Goal: Information Seeking & Learning: Learn about a topic

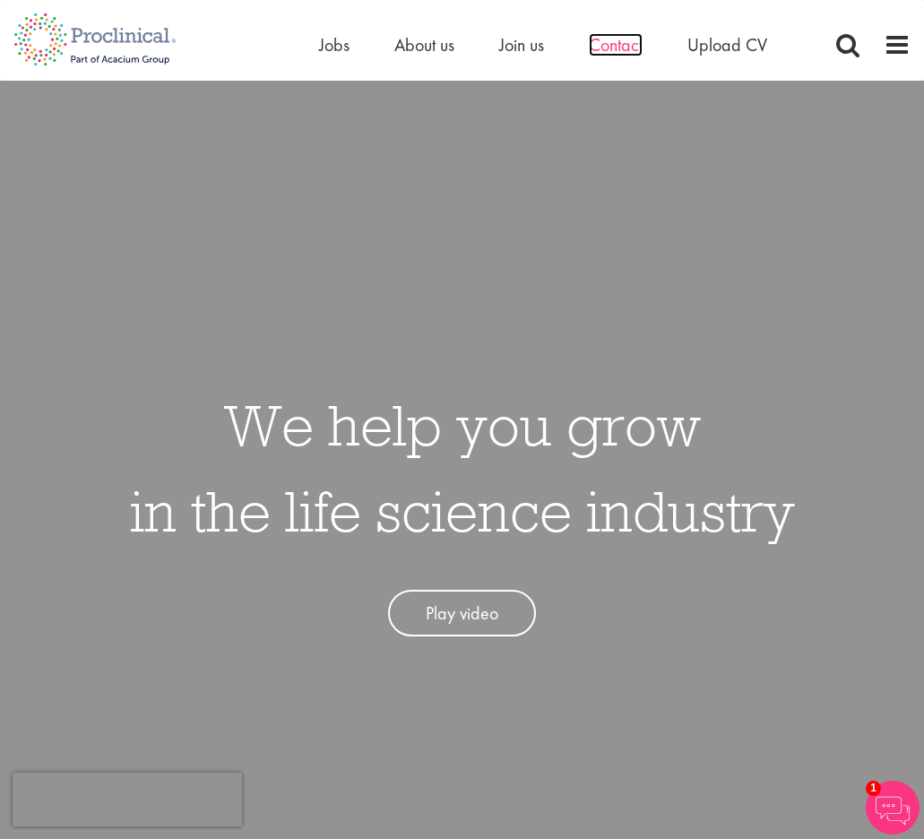
click at [599, 49] on span "Contact" at bounding box center [616, 44] width 54 height 23
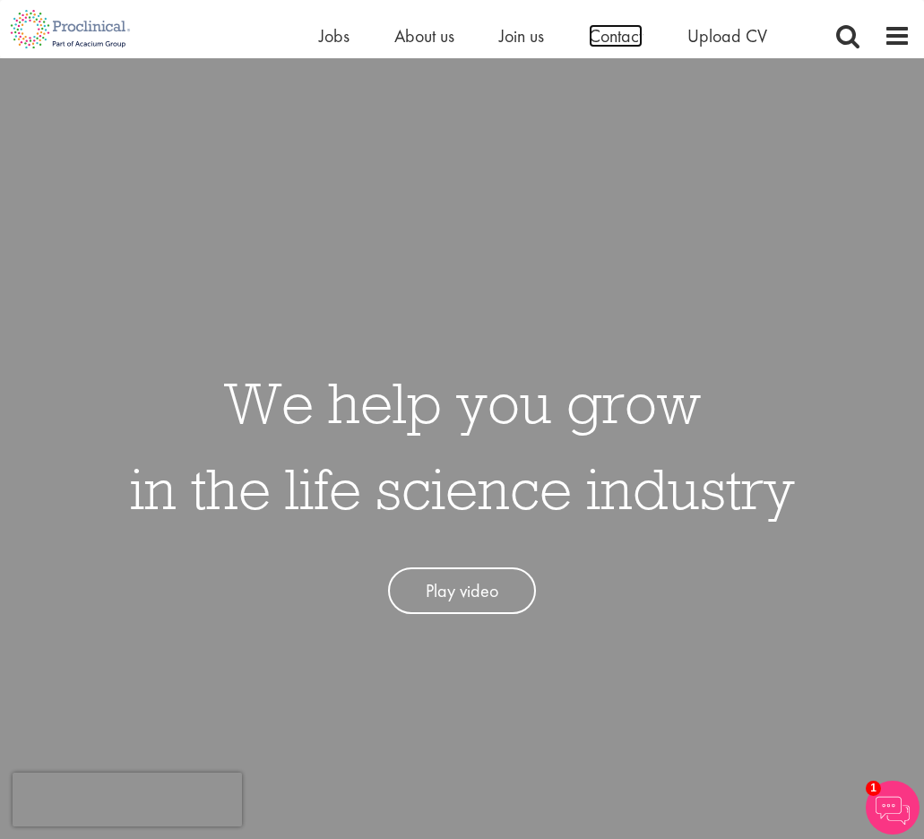
scroll to position [214, 0]
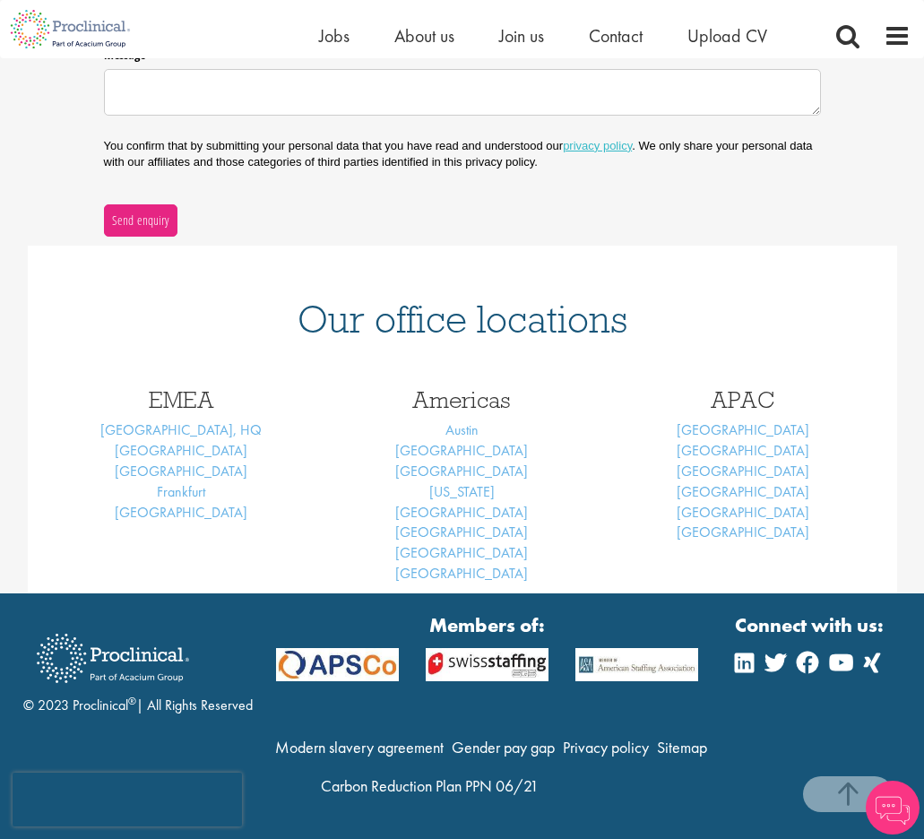
scroll to position [554, 0]
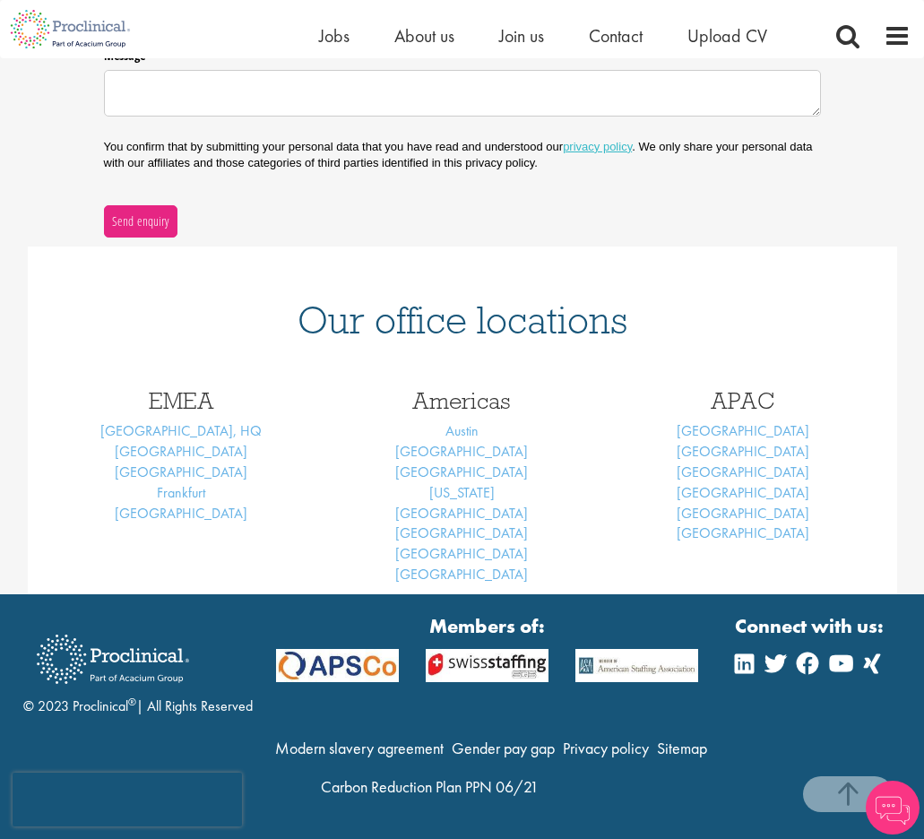
click at [503, 260] on div "Our office locations" at bounding box center [463, 309] width 870 height 125
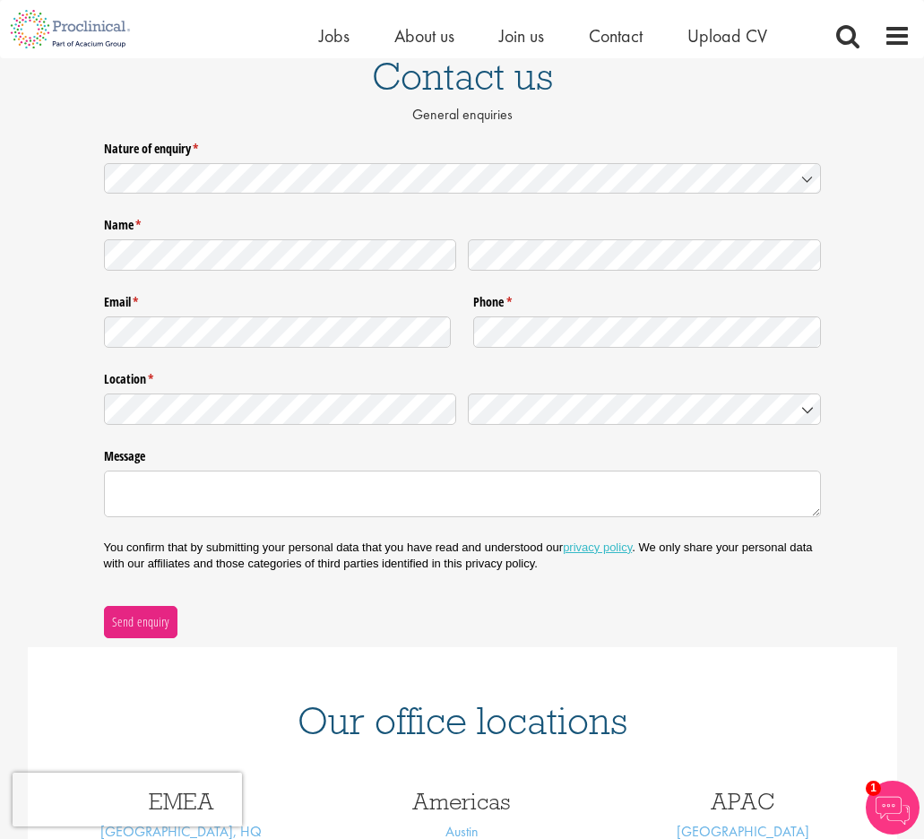
scroll to position [0, 0]
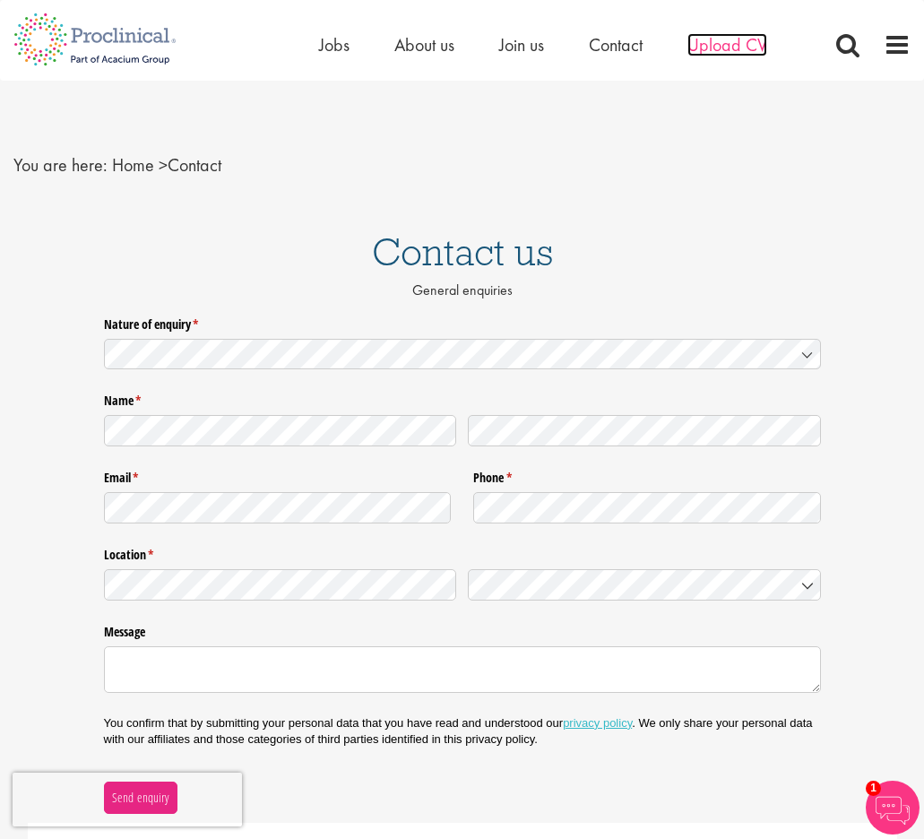
click at [691, 44] on span "Upload CV" at bounding box center [728, 44] width 80 height 23
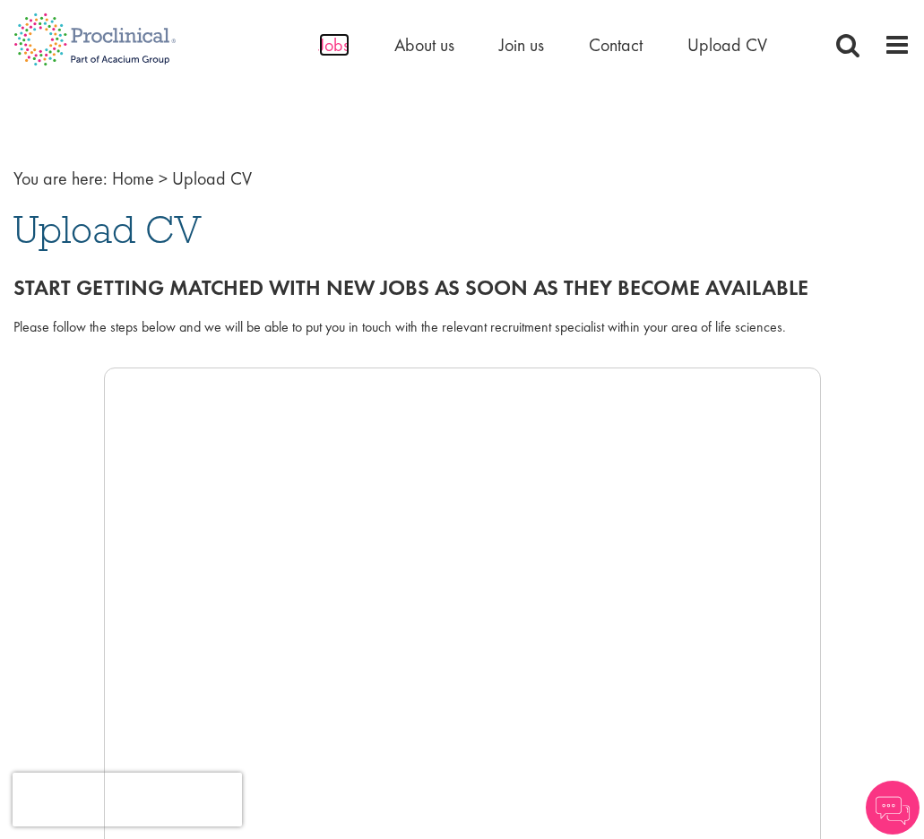
click at [331, 46] on span "Jobs" at bounding box center [334, 44] width 30 height 23
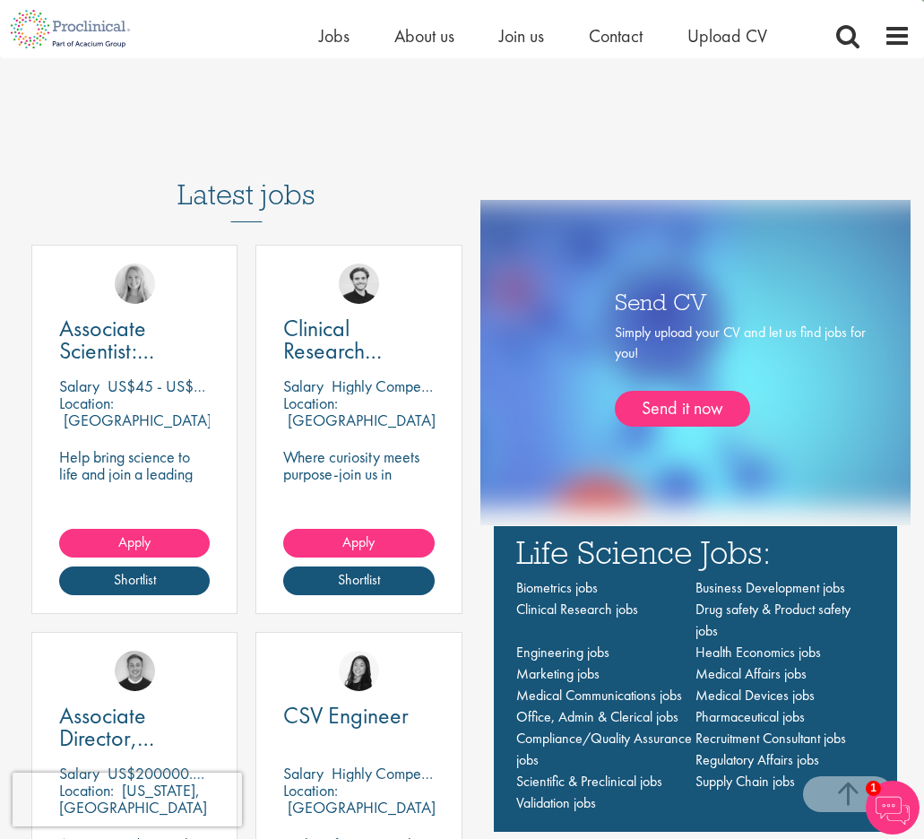
scroll to position [1083, 0]
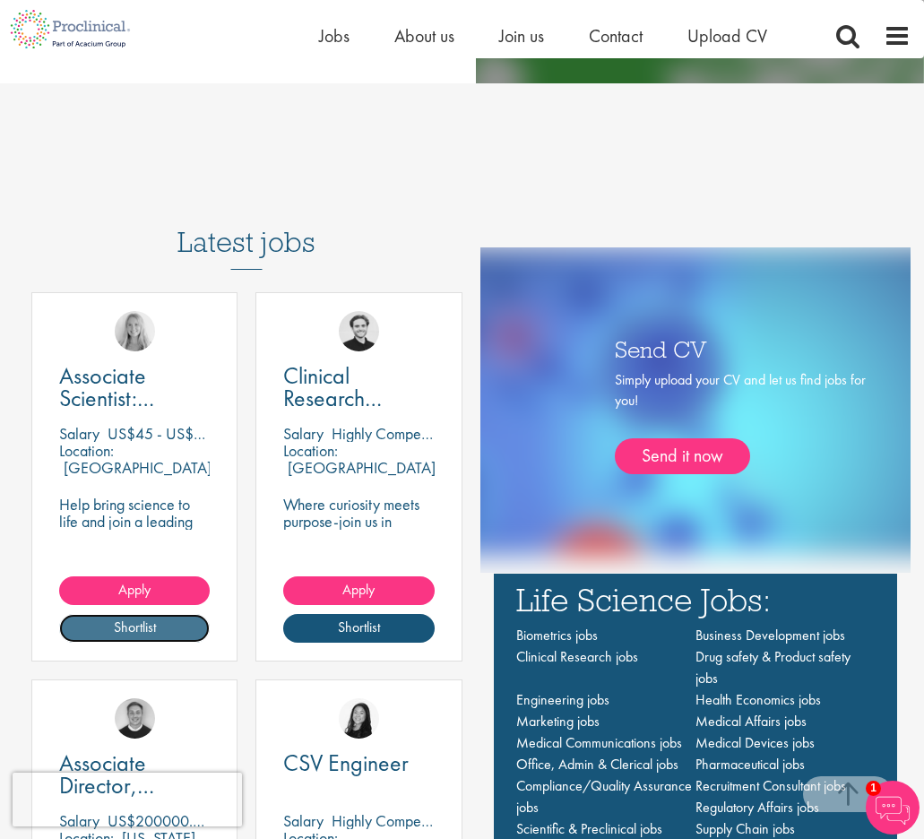
click at [156, 628] on link "Shortlist" at bounding box center [134, 628] width 151 height 29
click at [156, 628] on link "Shortlisted" at bounding box center [134, 628] width 151 height 29
